Goal: Transaction & Acquisition: Purchase product/service

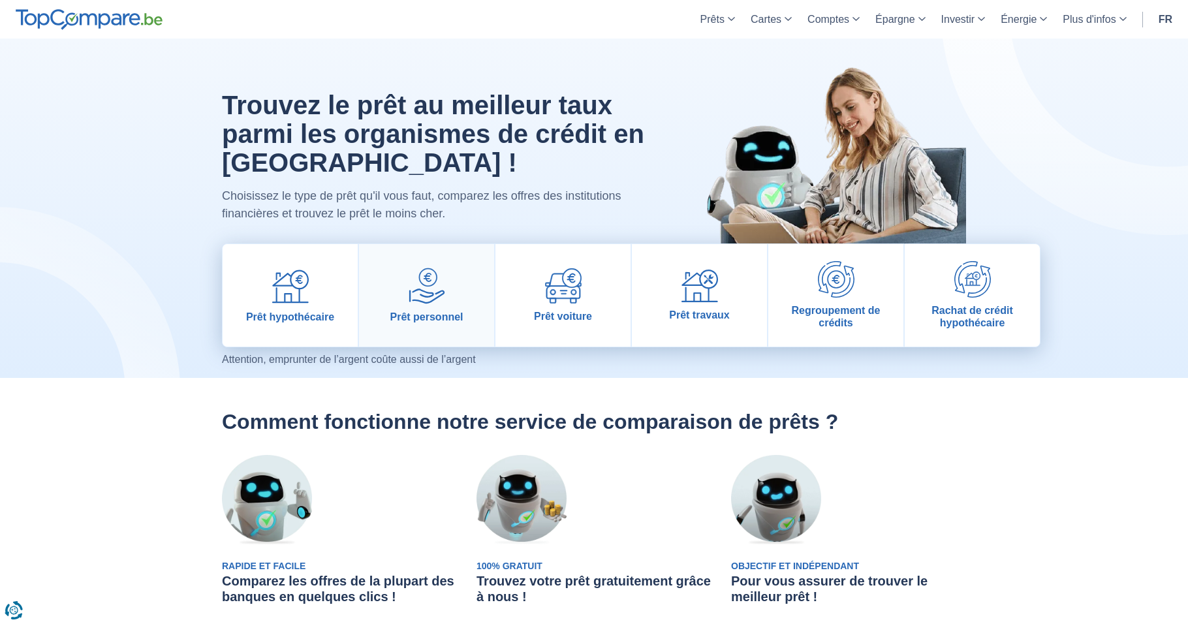
click at [436, 292] on img at bounding box center [427, 286] width 37 height 37
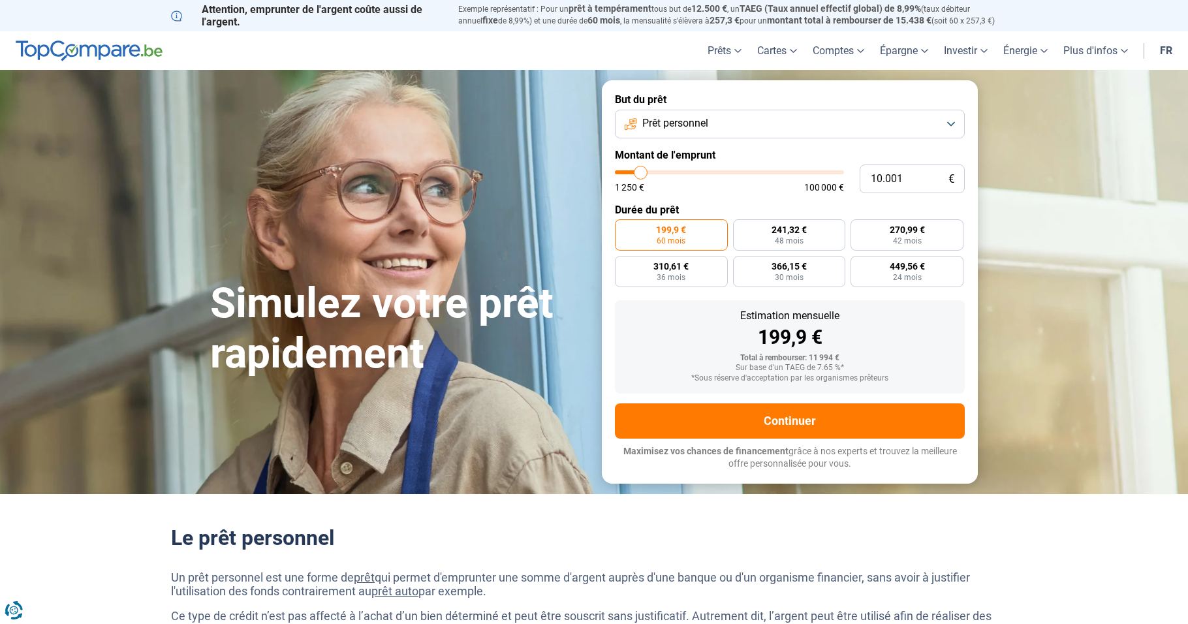
type input "6.750"
type input "6750"
type input "6.500"
type input "6500"
type input "6.000"
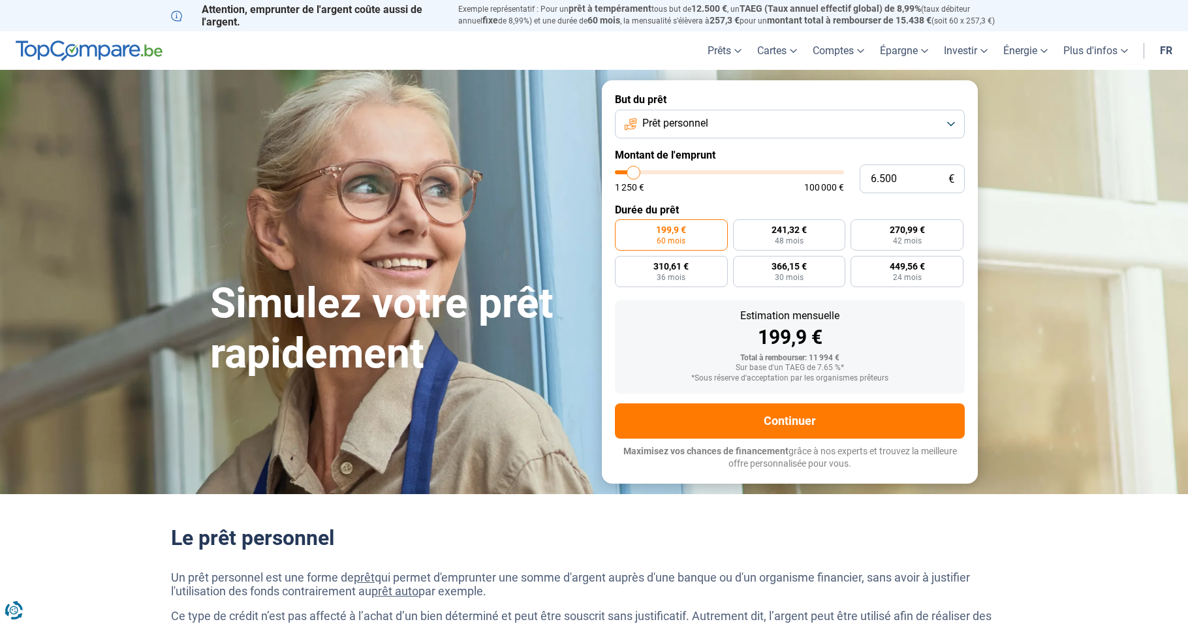
type input "6000"
type input "5.750"
type input "5750"
type input "5.250"
type input "5250"
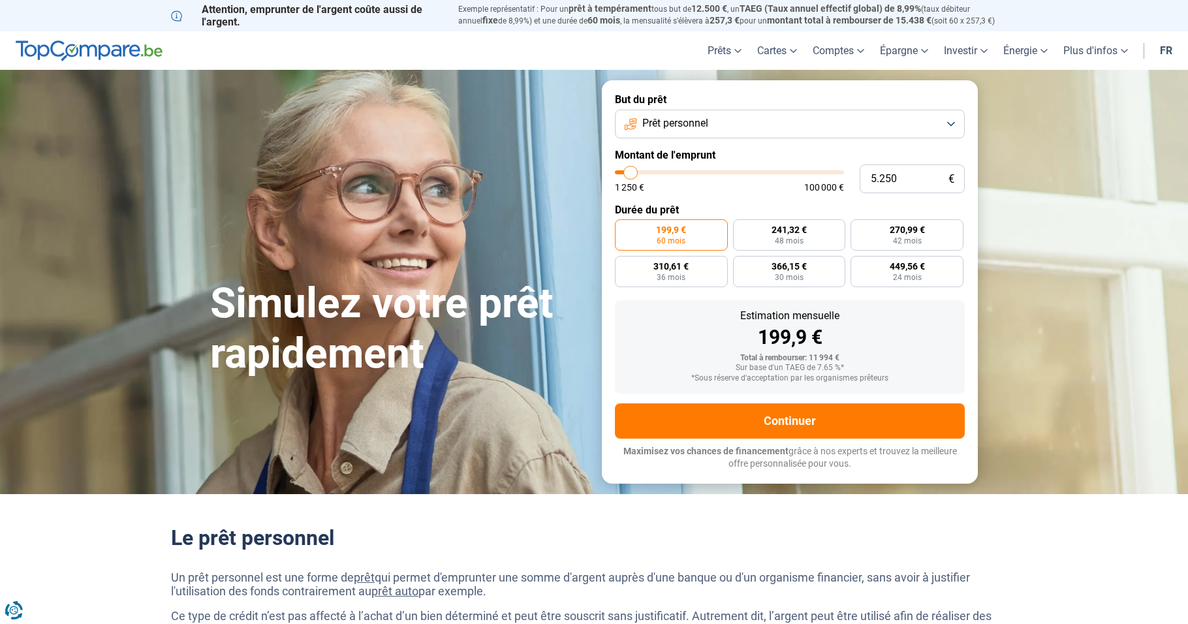
type input "5.000"
type input "5000"
type input "4.750"
type input "4750"
type input "4.500"
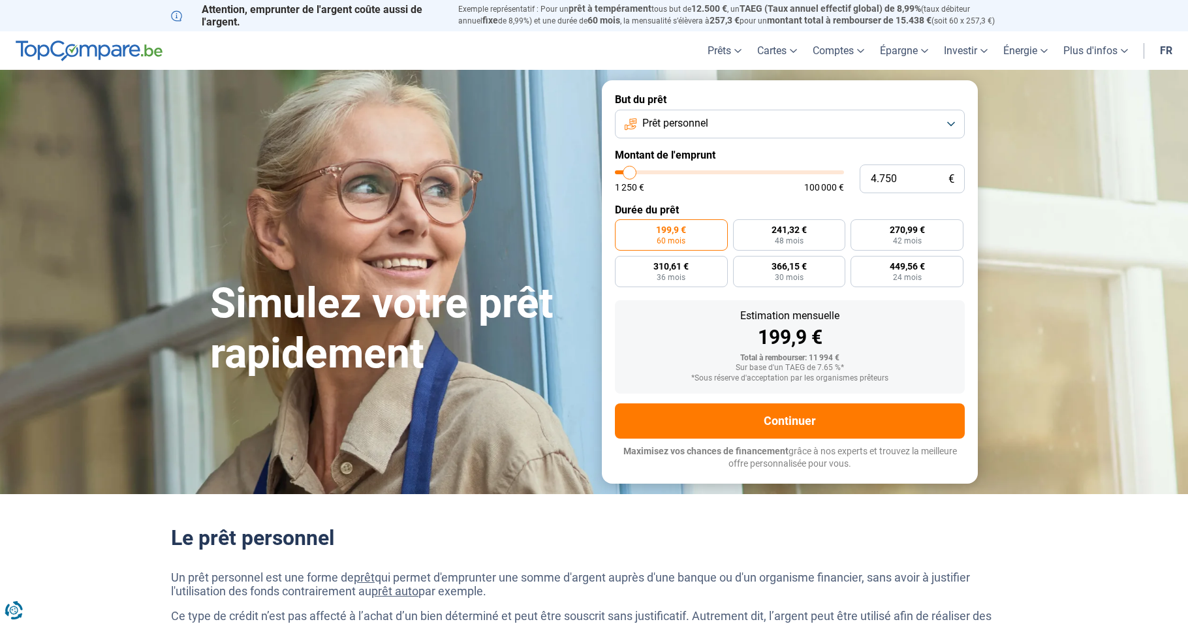
type input "4500"
type input "4.250"
type input "4250"
type input "3.750"
type input "3750"
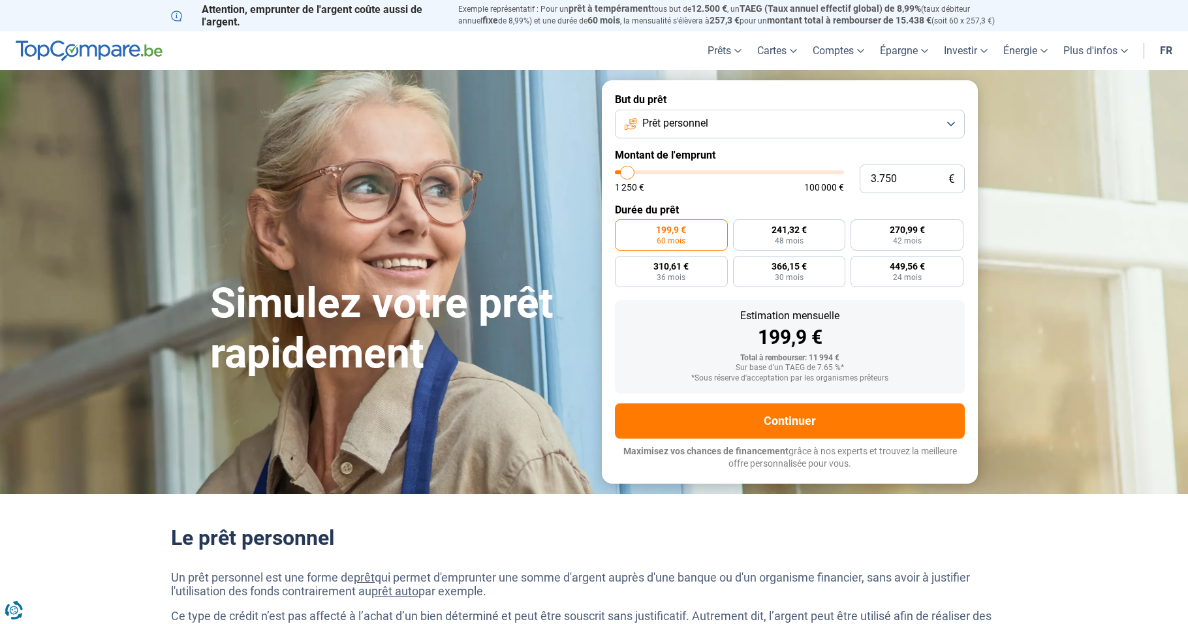
type input "3.500"
type input "3500"
type input "6.000"
type input "6000"
type input "8.000"
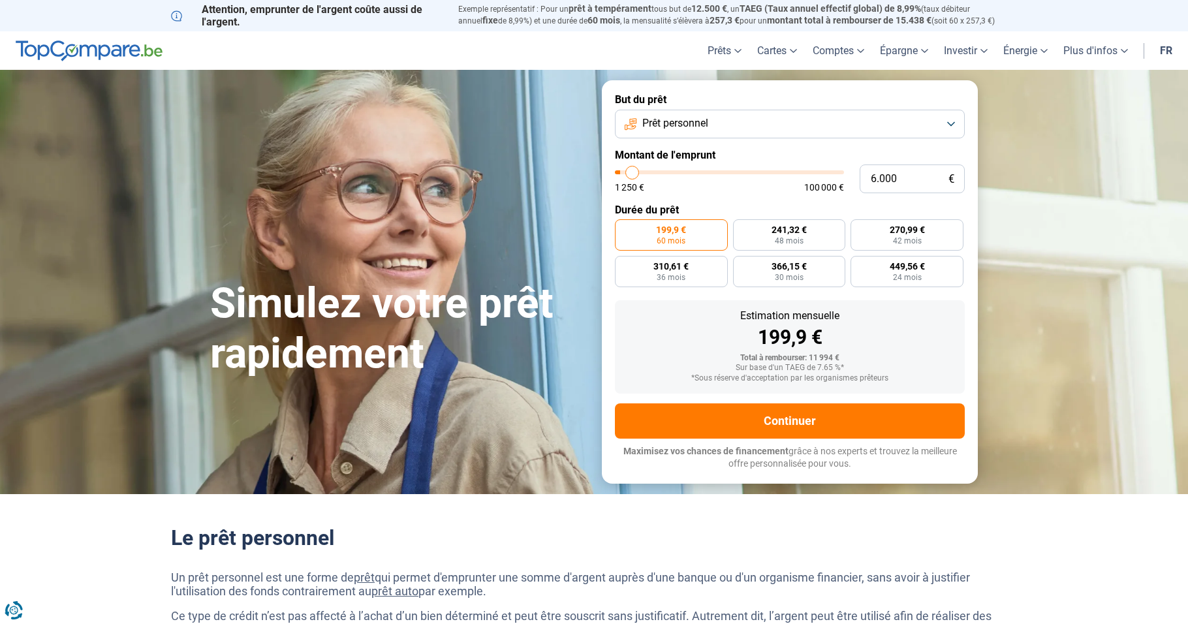
type input "8000"
type input "8.750"
type input "8750"
type input "9.250"
type input "9250"
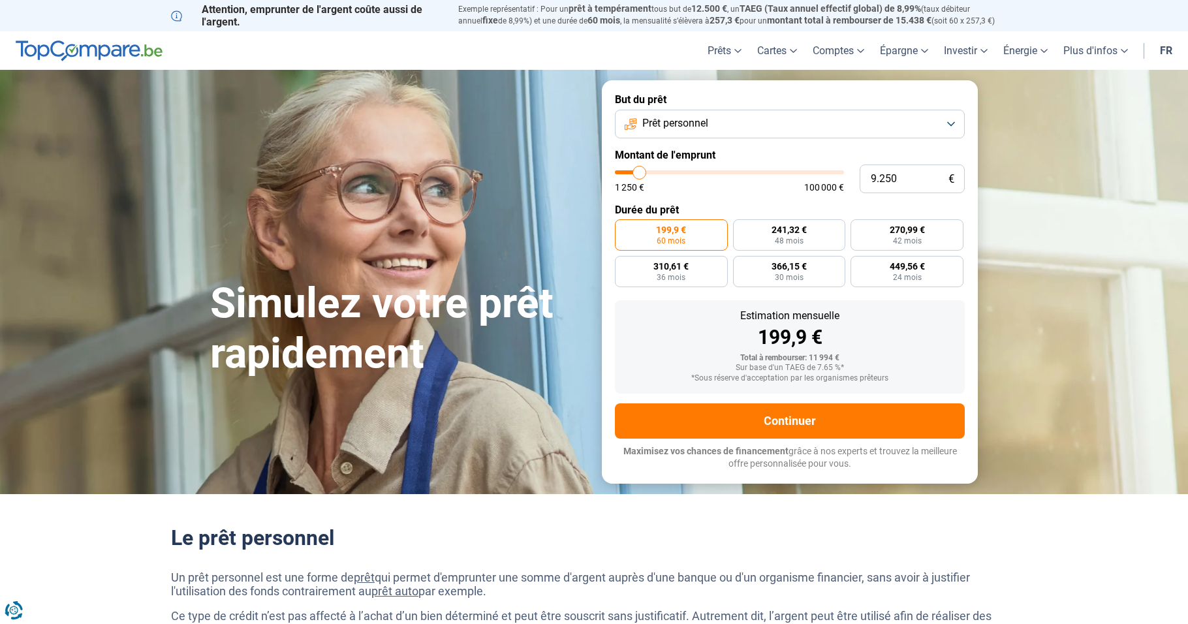
type input "9.500"
type input "9500"
type input "9.750"
type input "9750"
type input "9.500"
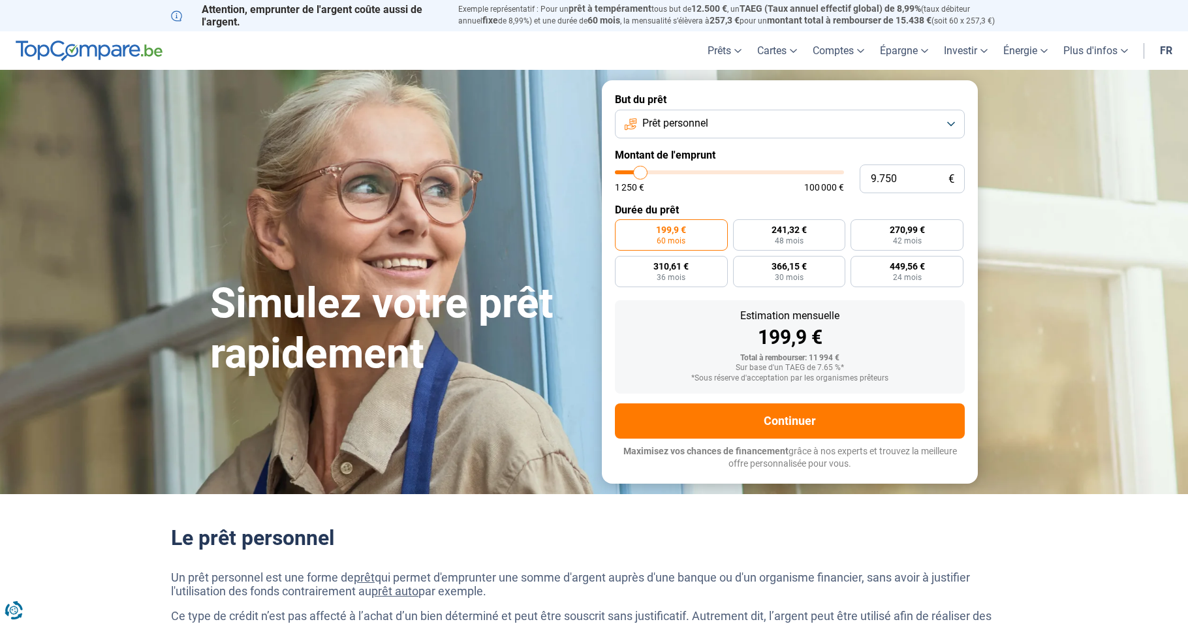
type input "9500"
type input "7.750"
type input "7750"
type input "6.250"
type input "6250"
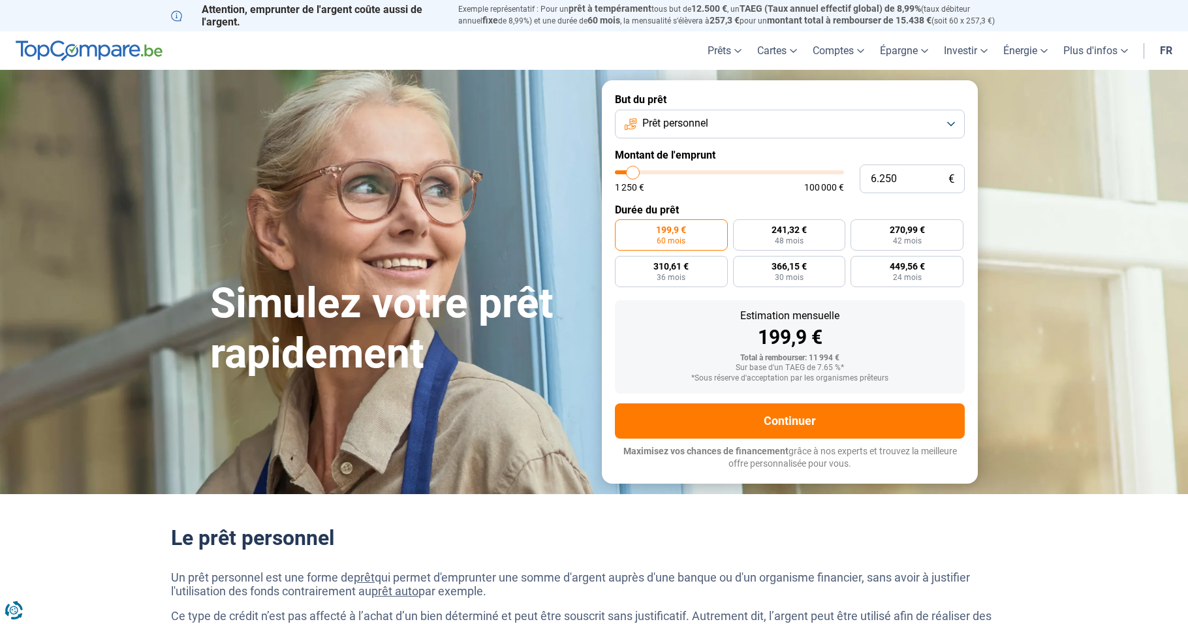
type input "5.750"
type input "5750"
type input "5.000"
type input "5000"
type input "4.750"
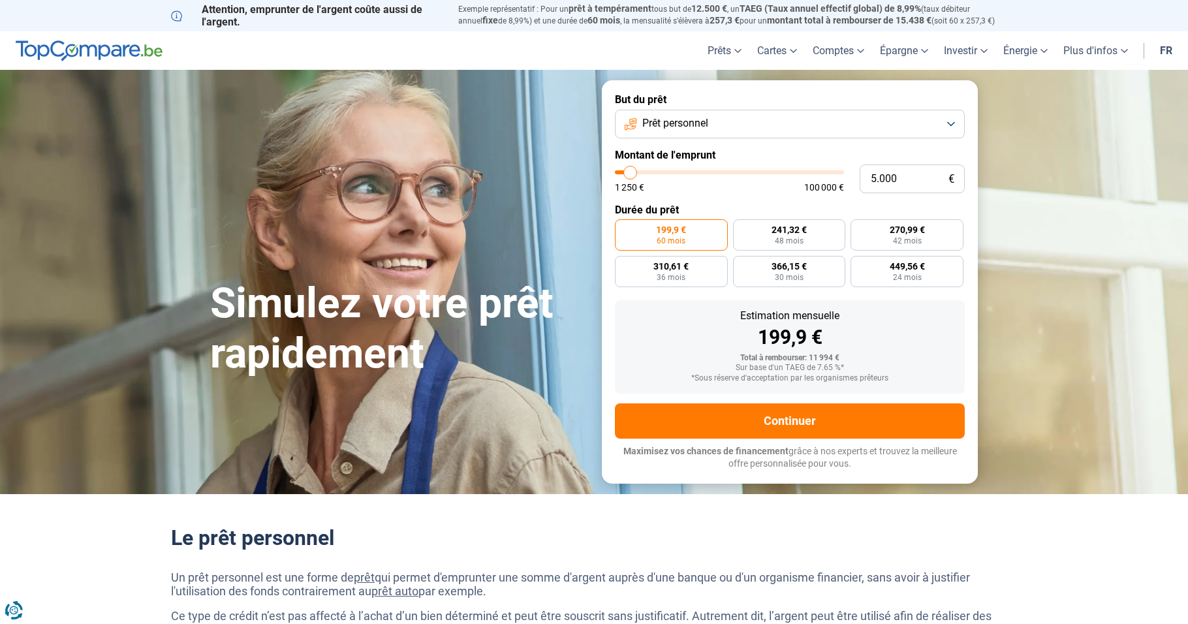
type input "4750"
type input "4.500"
type input "4500"
type input "3.750"
type input "3750"
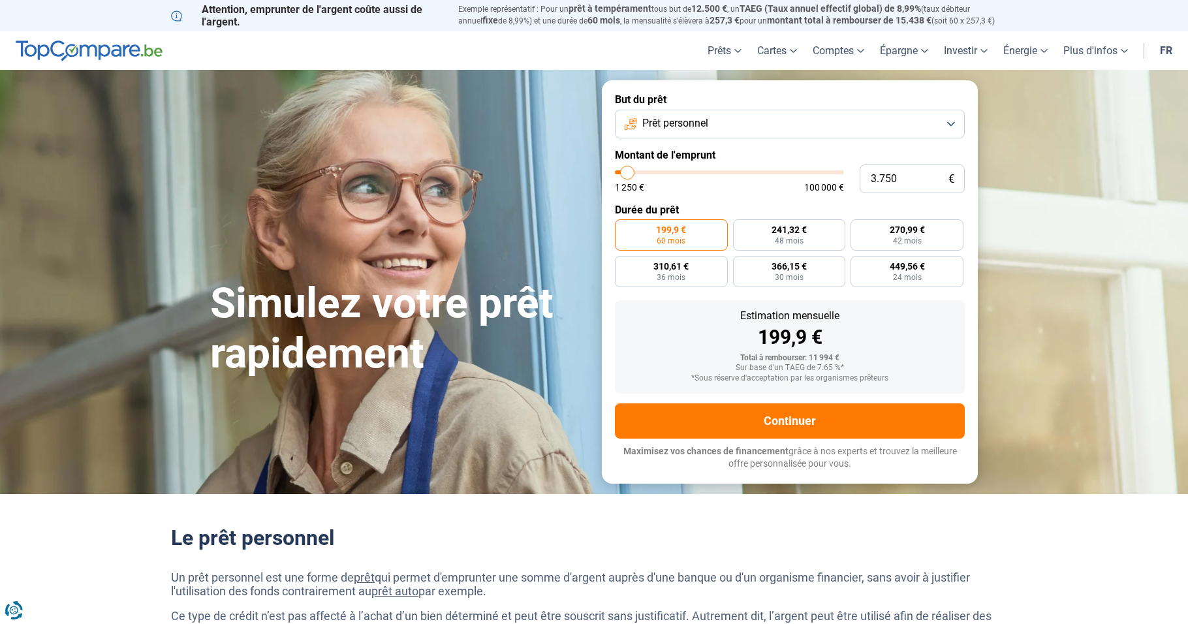
type input "3.250"
type input "3250"
type input "2.750"
type input "2750"
type input "2.250"
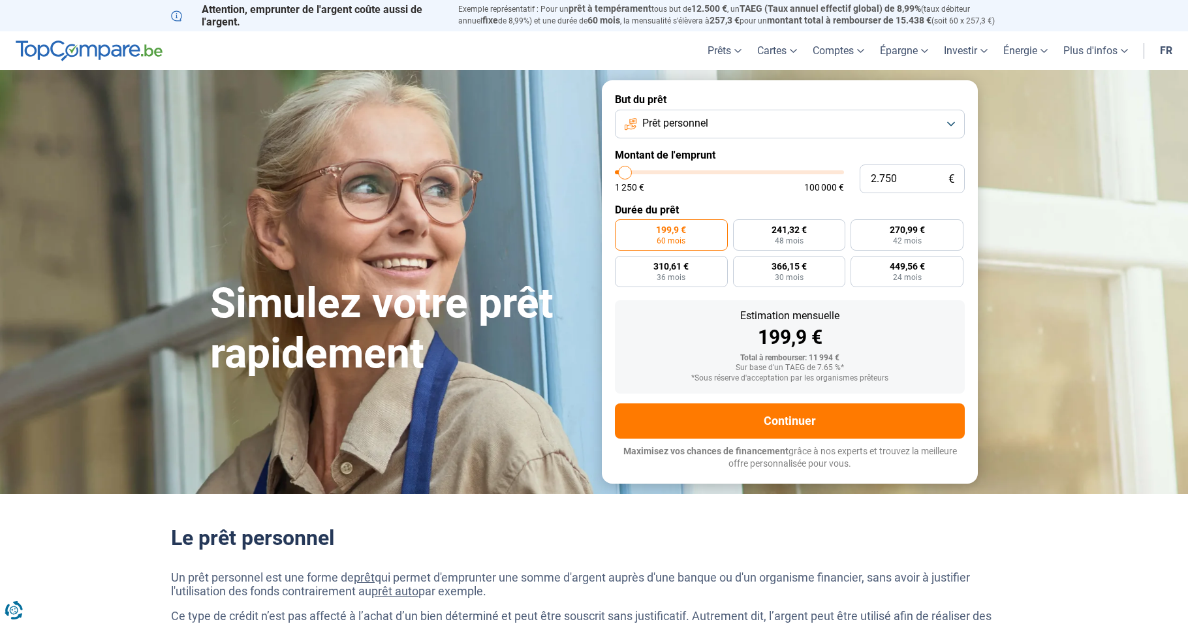
type input "2250"
type input "2.000"
type input "2000"
type input "2.250"
type input "2250"
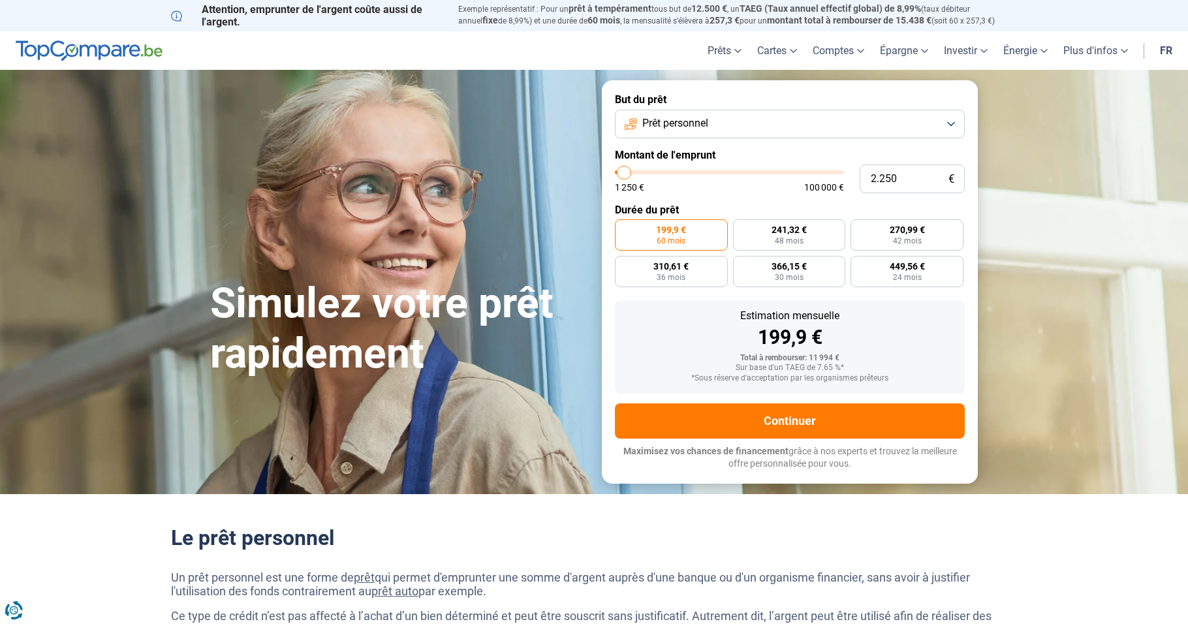
type input "2.750"
type input "2750"
type input "3.250"
type input "3250"
type input "3.750"
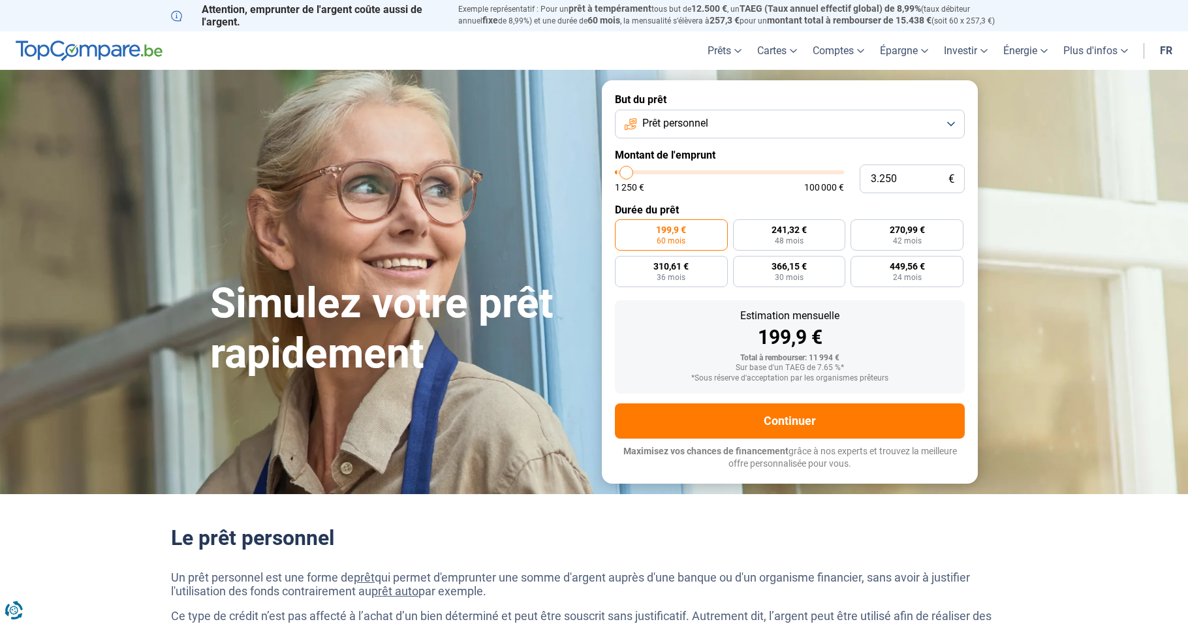
type input "3750"
type input "4.250"
type input "4250"
type input "4.500"
type input "4500"
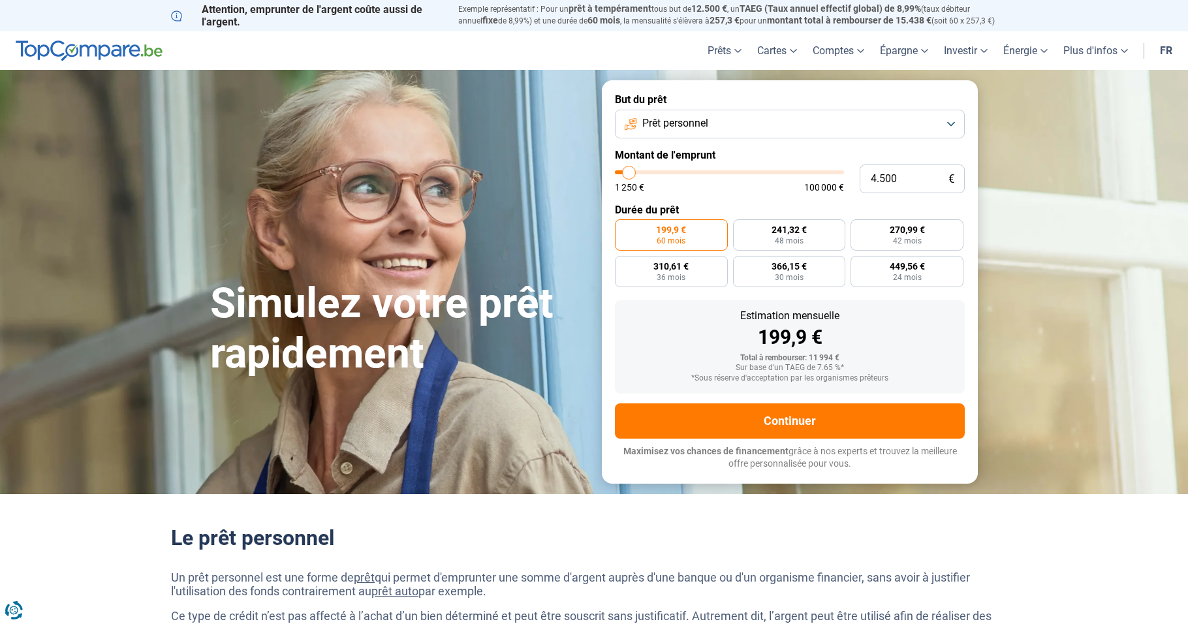
type input "4.750"
type input "4750"
type input "5.000"
type input "5000"
type input "5.250"
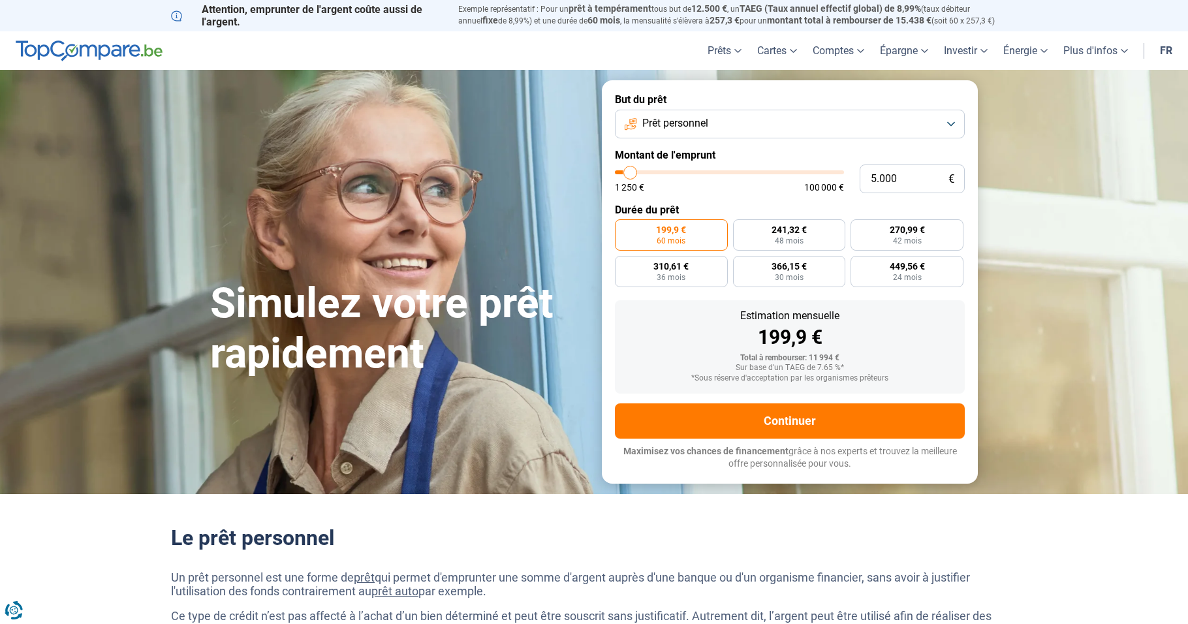
type input "5250"
type input "5.750"
type input "5750"
click at [632, 170] on input "range" at bounding box center [729, 172] width 229 height 4
radio input "true"
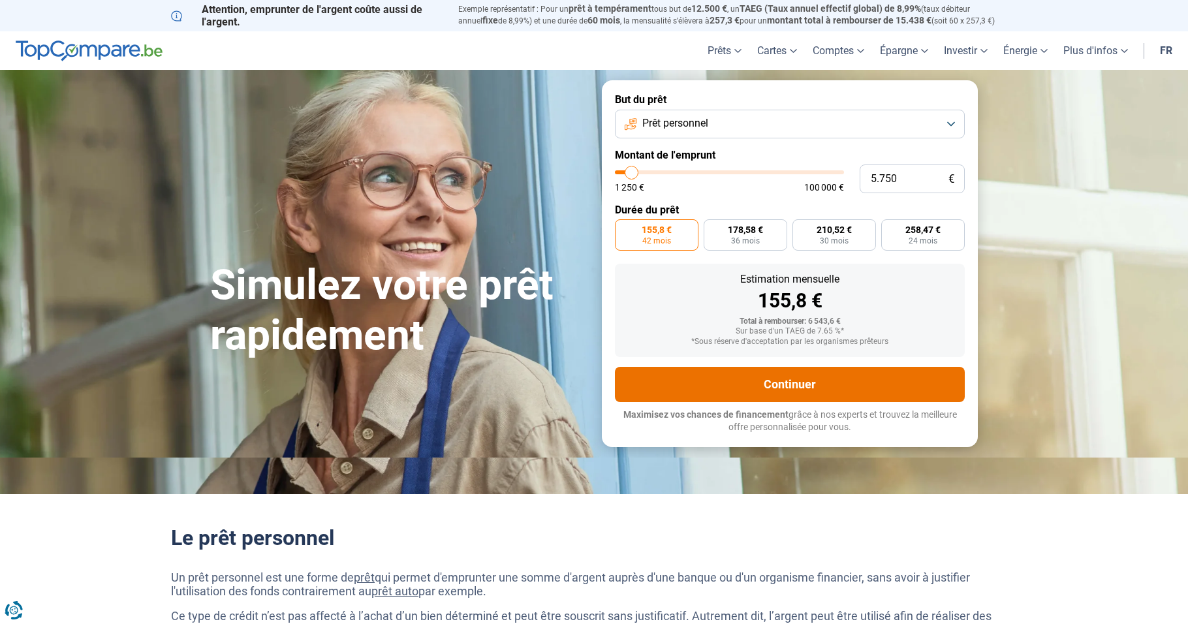
click at [791, 386] on button "Continuer" at bounding box center [790, 384] width 350 height 35
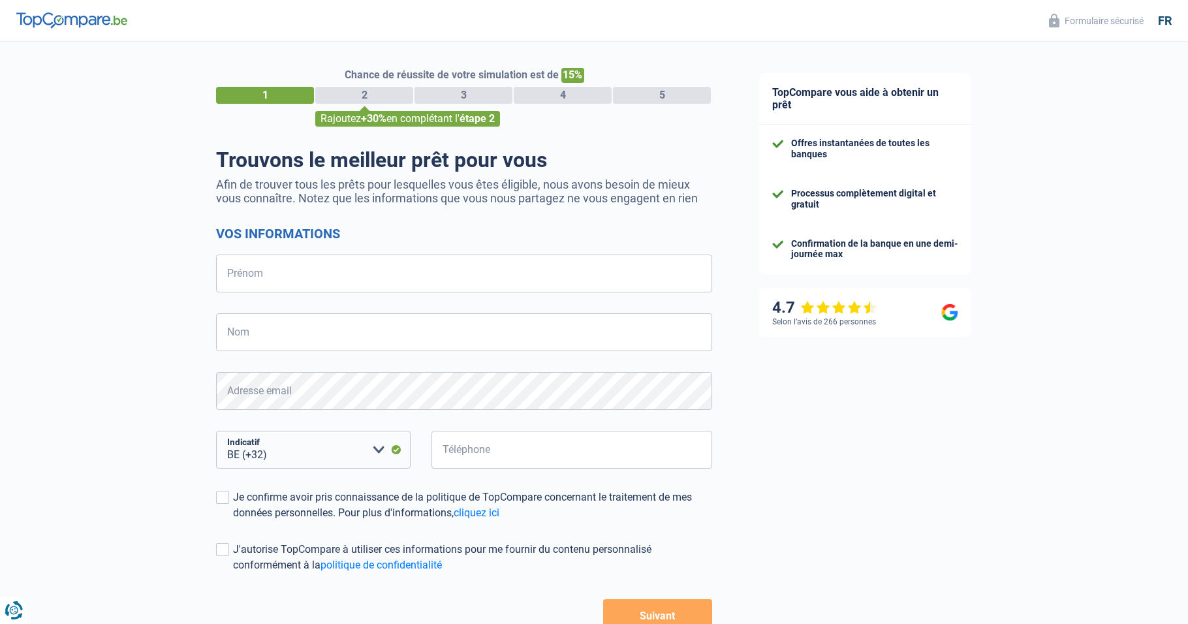
select select "32"
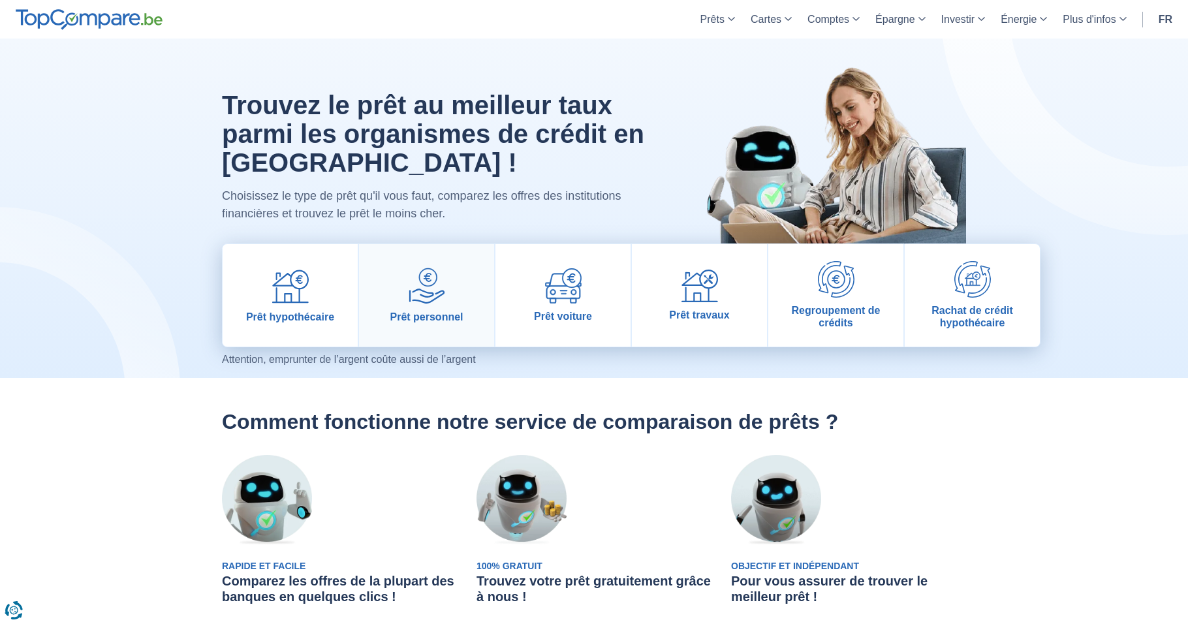
click at [420, 281] on img at bounding box center [427, 286] width 37 height 37
